Goal: Task Accomplishment & Management: Use online tool/utility

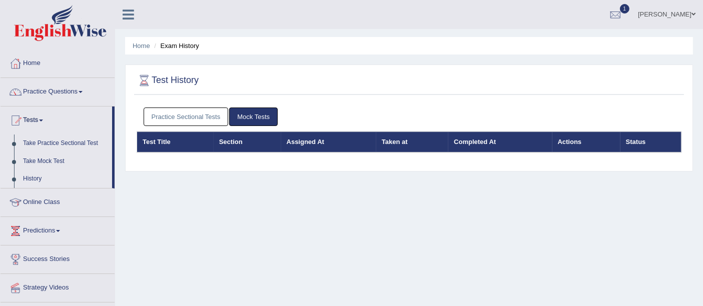
click at [181, 111] on link "Practice Sectional Tests" at bounding box center [186, 117] width 85 height 19
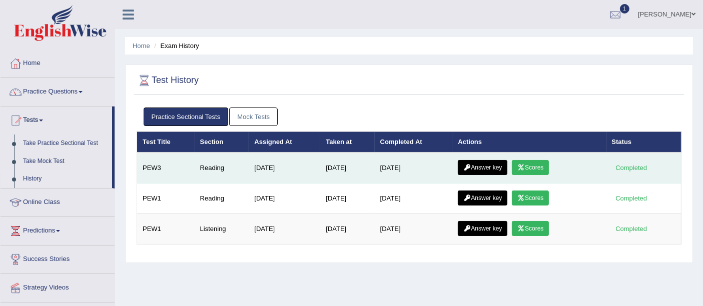
click at [536, 168] on link "Scores" at bounding box center [530, 167] width 37 height 15
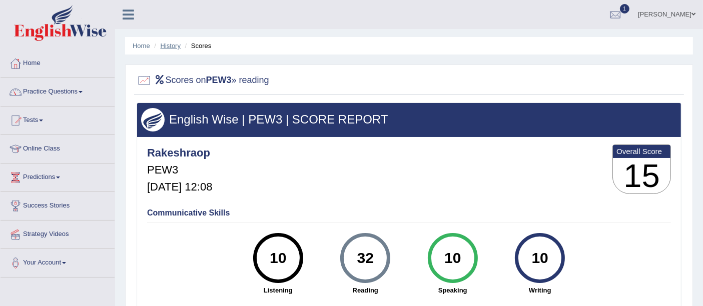
click at [171, 45] on link "History" at bounding box center [171, 46] width 20 height 8
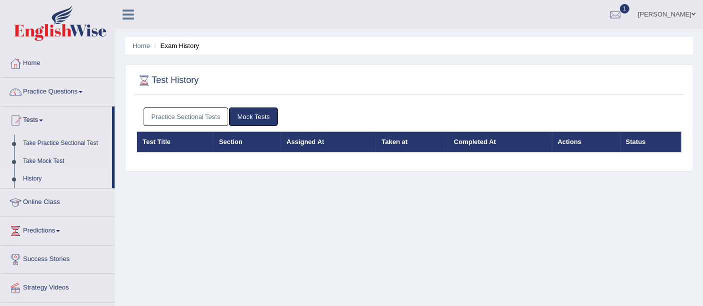
click at [191, 115] on link "Practice Sectional Tests" at bounding box center [186, 117] width 85 height 19
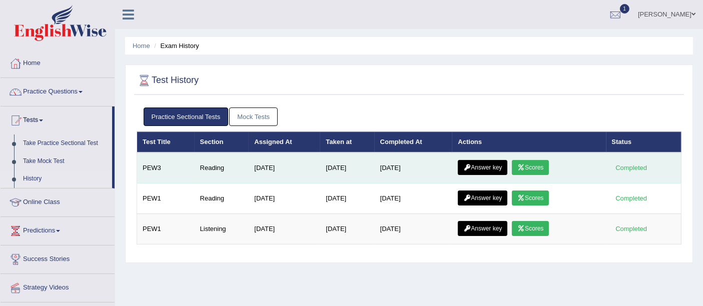
click at [483, 164] on link "Answer key" at bounding box center [483, 167] width 50 height 15
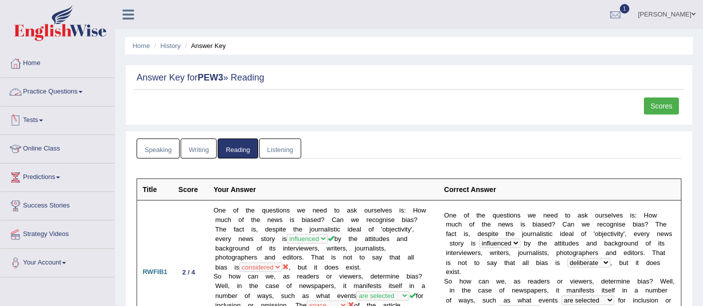
click at [35, 118] on link "Tests" at bounding box center [58, 119] width 114 height 25
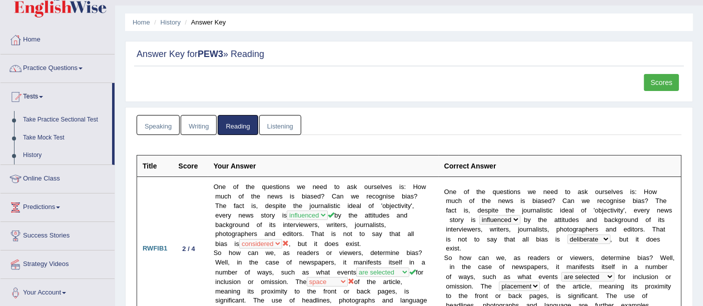
scroll to position [19, 0]
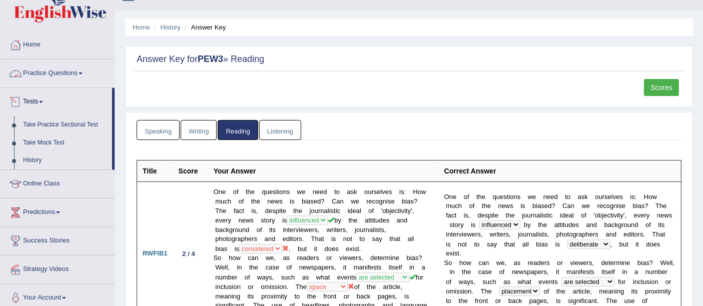
click at [55, 72] on link "Practice Questions" at bounding box center [58, 72] width 114 height 25
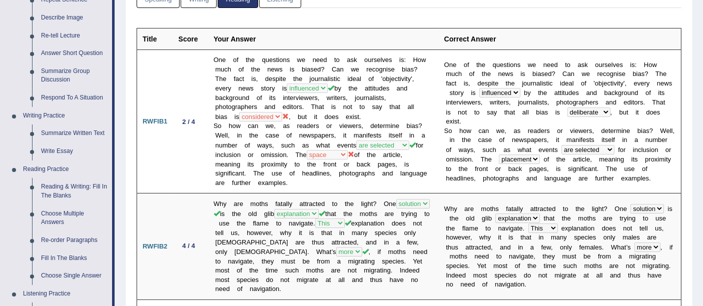
scroll to position [0, 0]
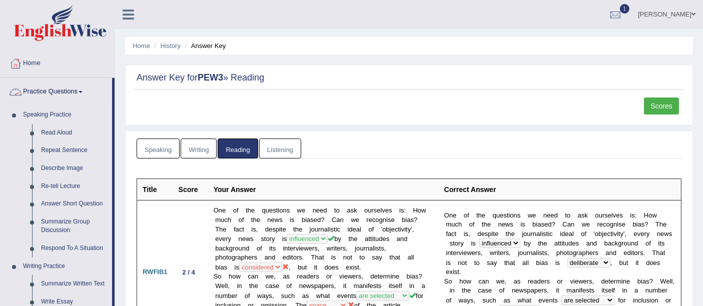
click at [73, 96] on link "Practice Questions" at bounding box center [57, 90] width 112 height 25
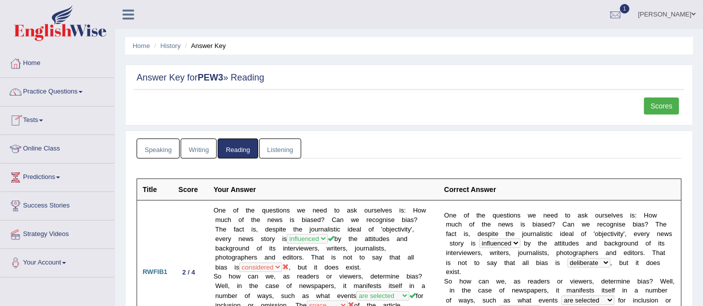
click at [39, 125] on link "Tests" at bounding box center [58, 119] width 114 height 25
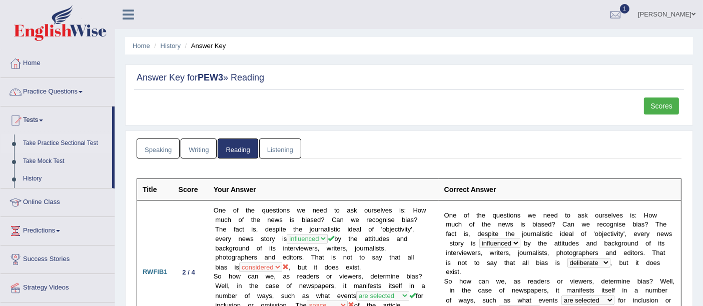
click at [63, 141] on link "Take Practice Sectional Test" at bounding box center [66, 144] width 94 height 18
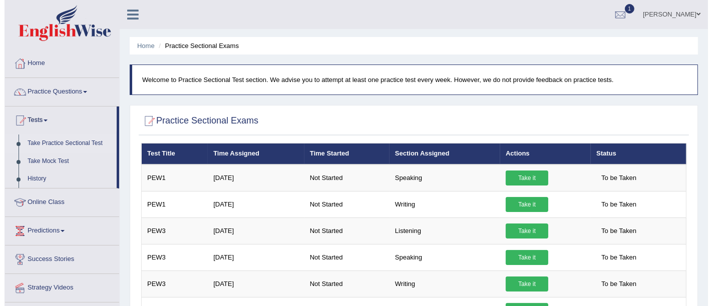
scroll to position [108, 0]
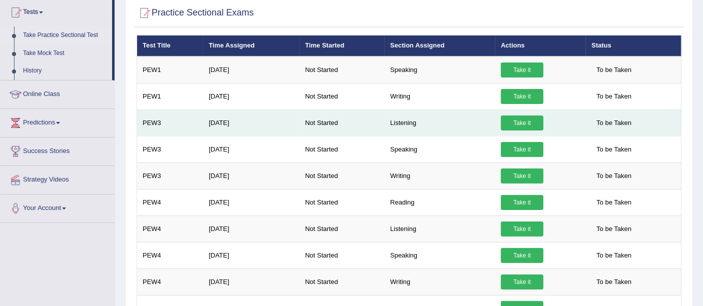
click at [524, 118] on link "Take it" at bounding box center [522, 123] width 43 height 15
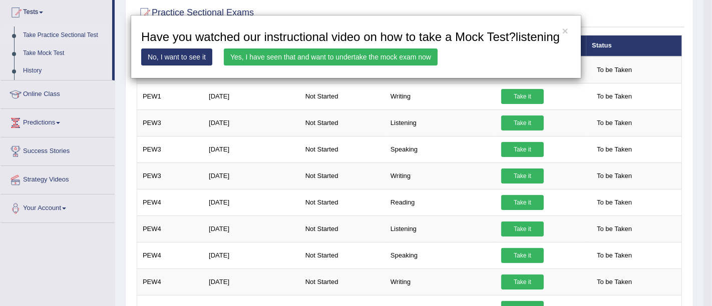
click at [249, 54] on link "Yes, I have seen that and want to undertake the mock exam now" at bounding box center [331, 57] width 214 height 17
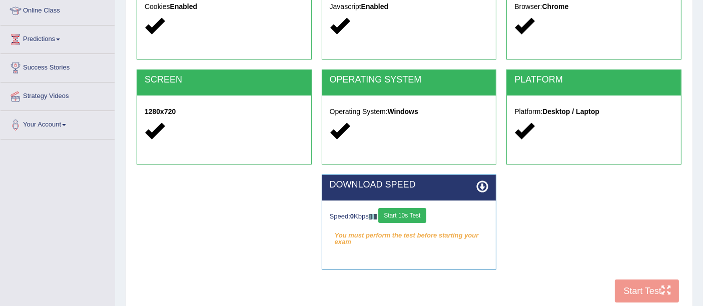
scroll to position [158, 0]
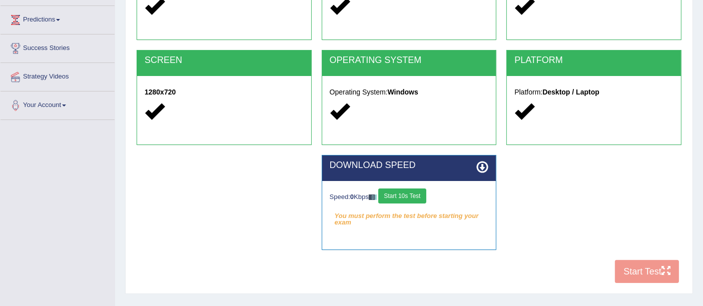
click at [411, 198] on button "Start 10s Test" at bounding box center [402, 196] width 48 height 15
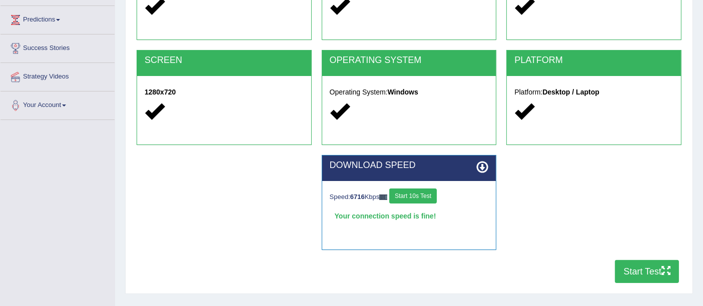
click at [641, 276] on button "Start Test" at bounding box center [647, 271] width 64 height 23
